Goal: Task Accomplishment & Management: Manage account settings

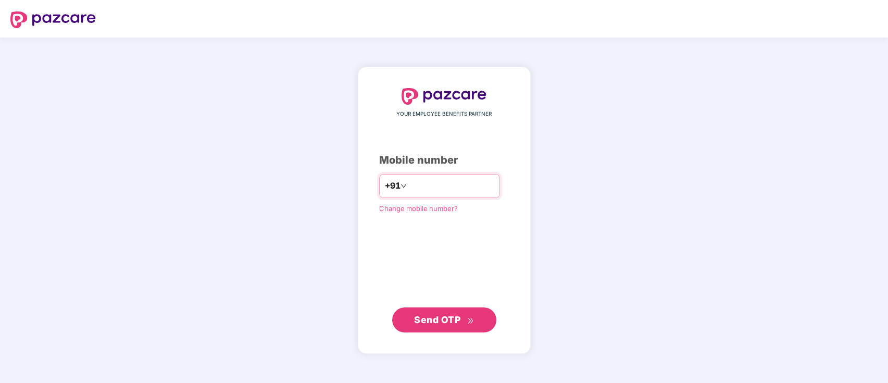
type input "**********"
click at [443, 320] on span "Send OTP" at bounding box center [437, 319] width 46 height 11
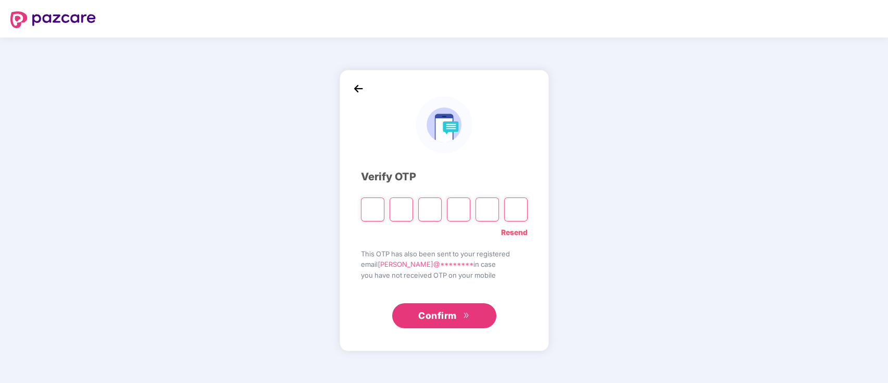
paste input "*"
type input "*"
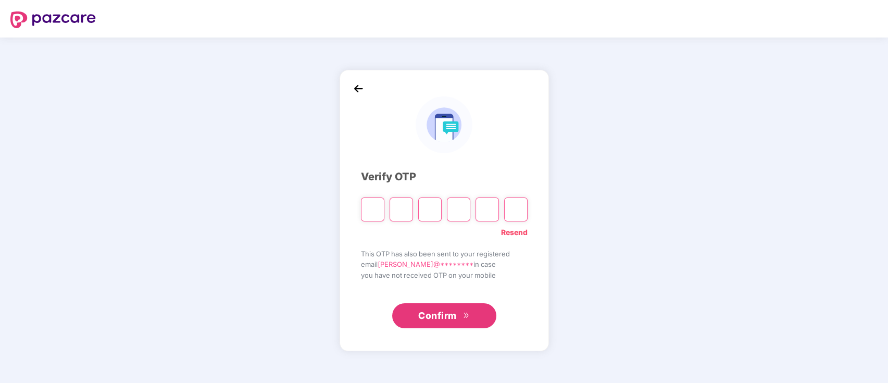
type input "*"
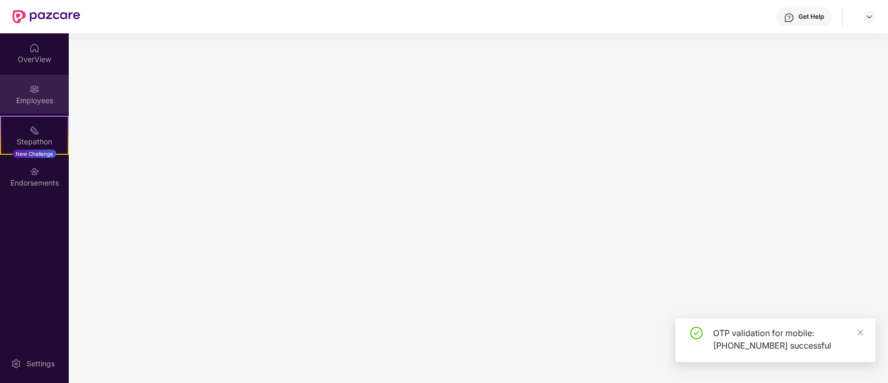
click at [29, 96] on div "Employees" at bounding box center [34, 100] width 69 height 10
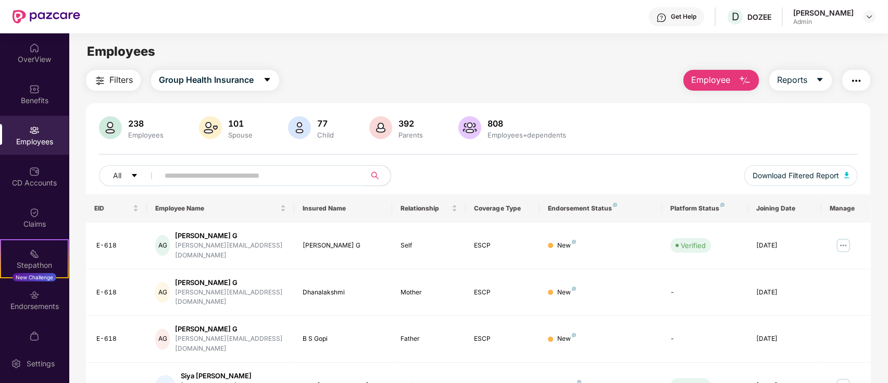
click at [194, 179] on input "text" at bounding box center [258, 176] width 187 height 16
type input "****"
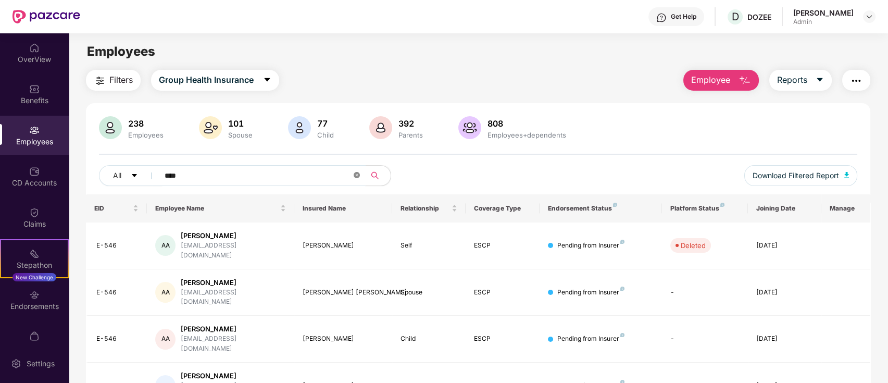
click at [355, 177] on icon "close-circle" at bounding box center [357, 175] width 6 height 6
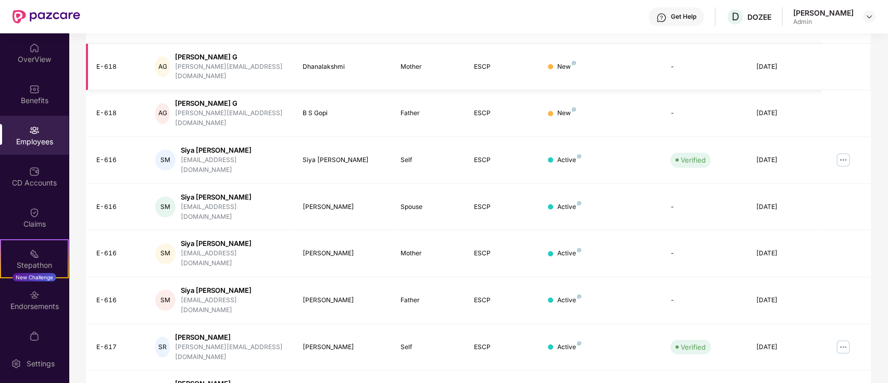
scroll to position [226, 0]
click at [839, 338] on img at bounding box center [843, 346] width 17 height 17
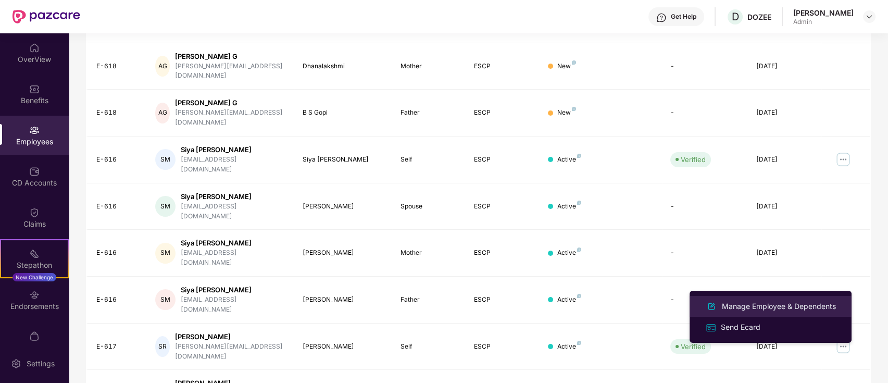
click at [750, 306] on div "Manage Employee & Dependents" at bounding box center [779, 305] width 118 height 11
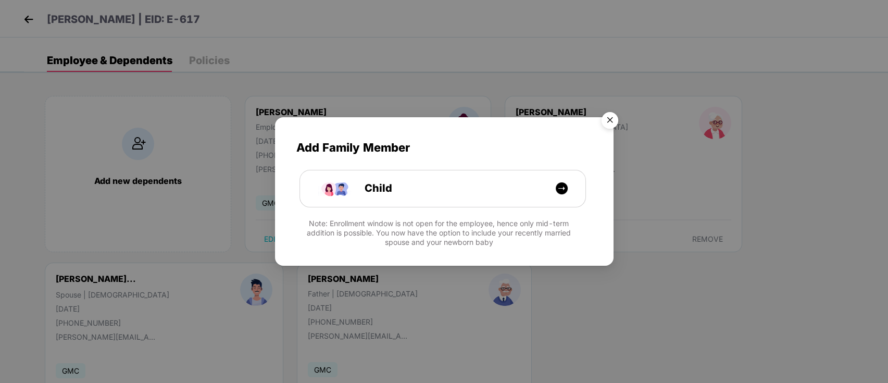
click at [604, 119] on img "Close" at bounding box center [609, 121] width 29 height 29
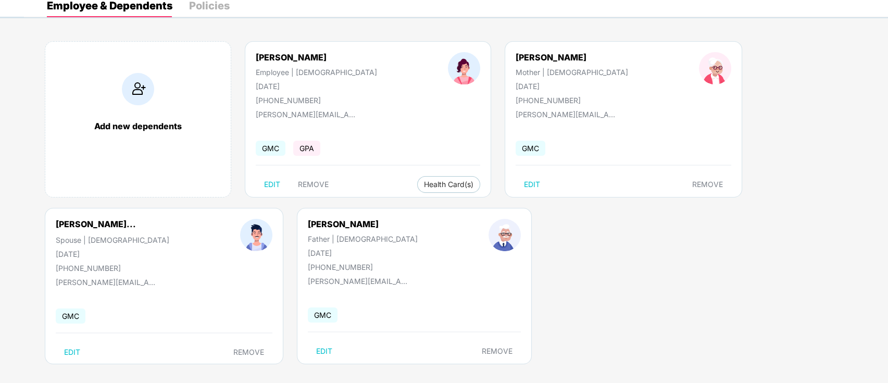
scroll to position [55, 0]
click at [239, 351] on span "REMOVE" at bounding box center [248, 351] width 31 height 8
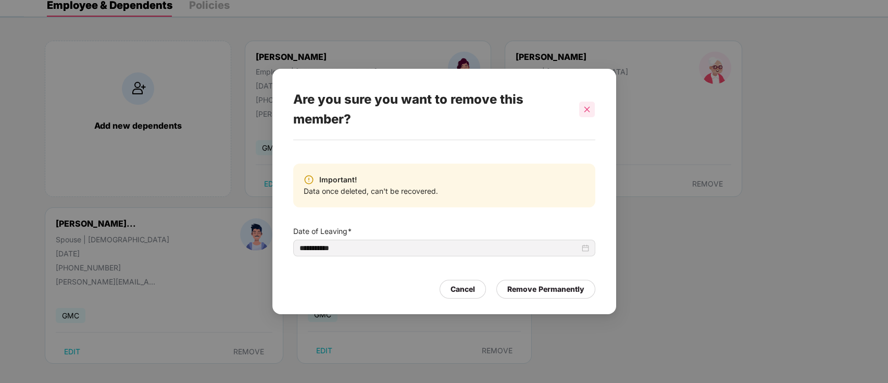
click at [594, 102] on div at bounding box center [587, 110] width 16 height 16
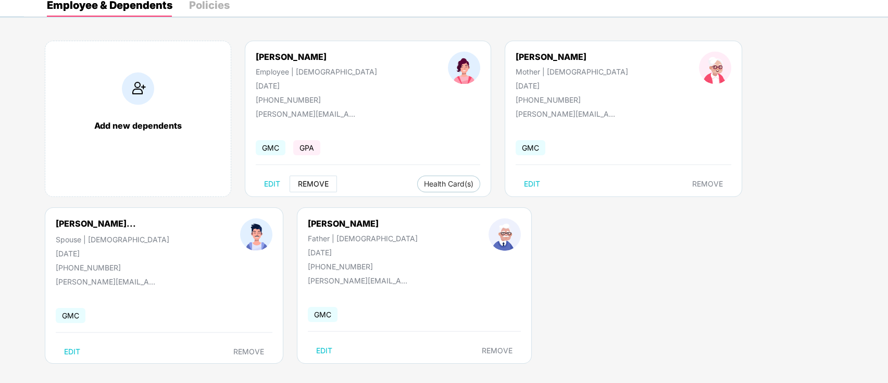
click at [318, 180] on span "REMOVE" at bounding box center [313, 184] width 31 height 8
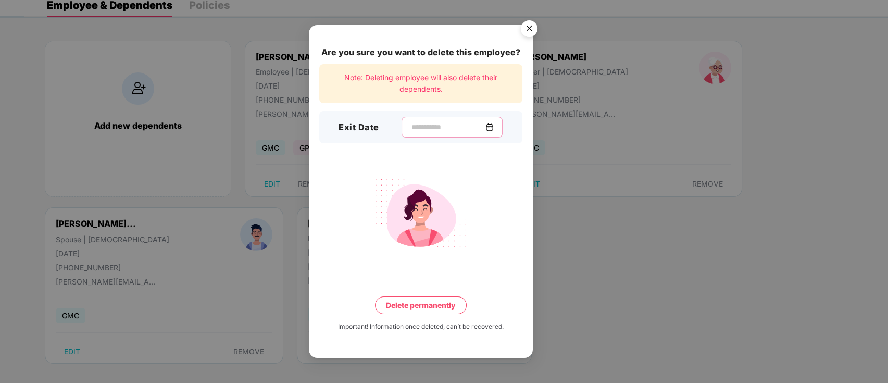
click at [410, 123] on input at bounding box center [447, 127] width 75 height 11
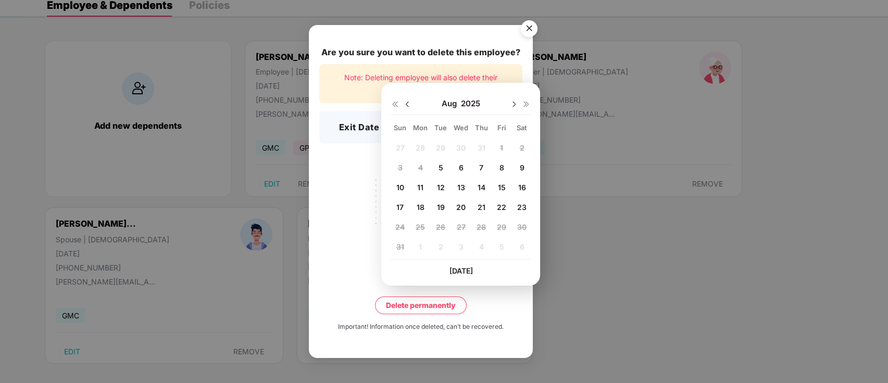
click at [500, 208] on span "22" at bounding box center [501, 207] width 9 height 9
type input "**********"
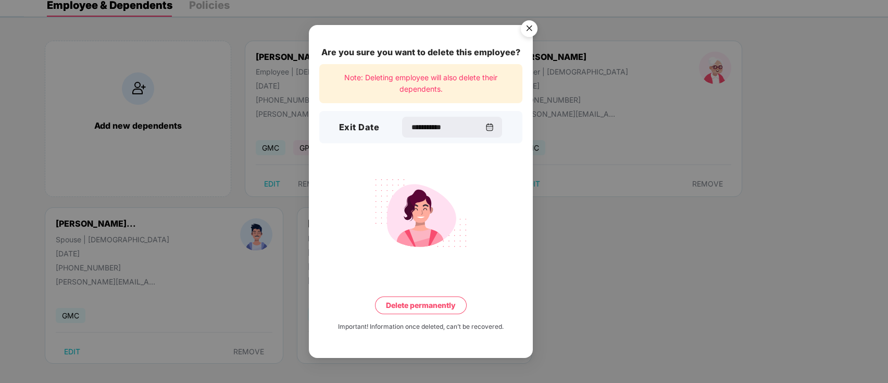
click at [402, 301] on button "Delete permanently" at bounding box center [421, 305] width 92 height 18
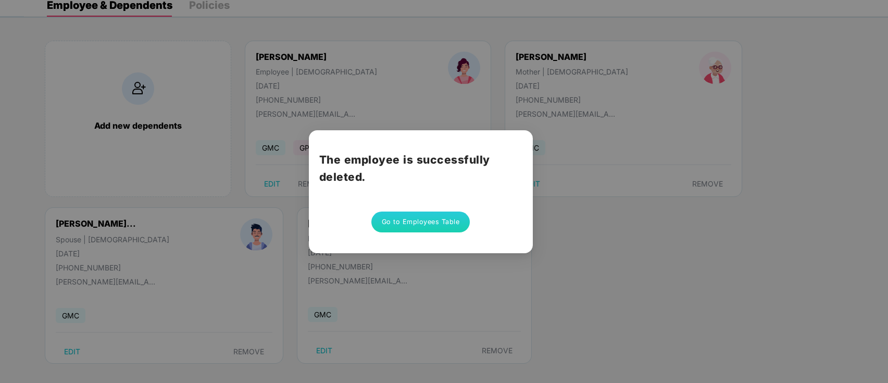
click at [452, 228] on button "Go to Employees Table" at bounding box center [420, 221] width 99 height 21
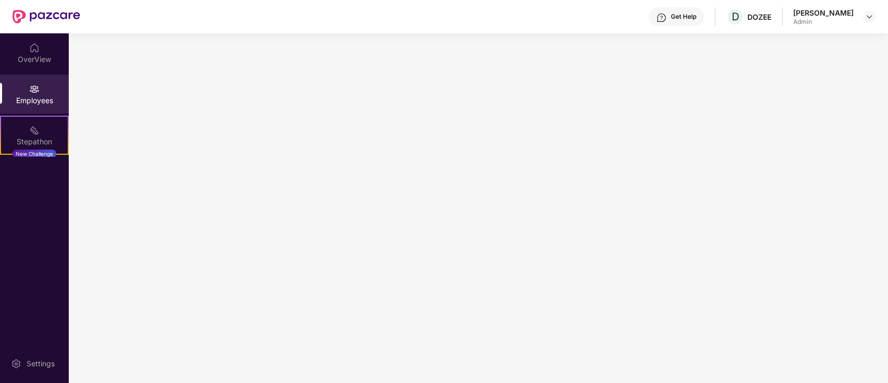
scroll to position [0, 0]
